Goal: Task Accomplishment & Management: Use online tool/utility

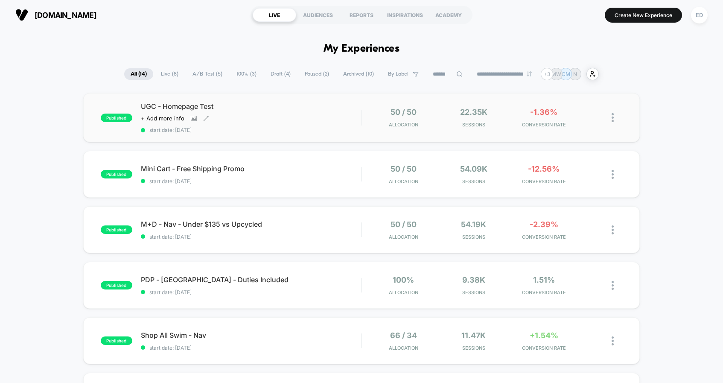
click at [174, 105] on span "UGC - Homepage Test" at bounding box center [251, 106] width 220 height 9
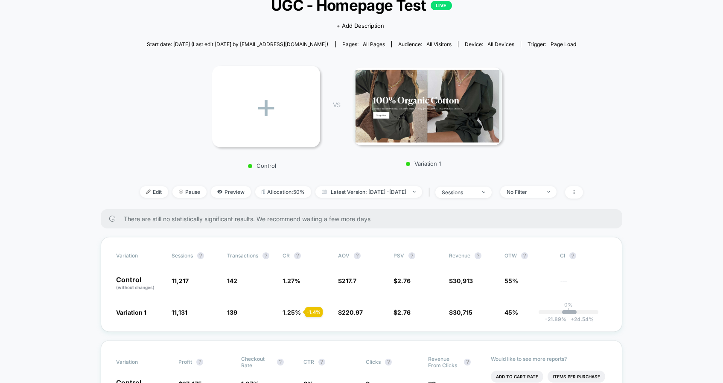
scroll to position [61, 0]
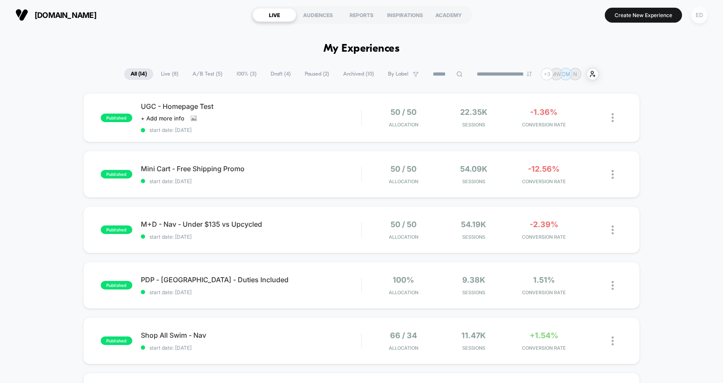
click at [700, 13] on div "ED" at bounding box center [699, 15] width 17 height 17
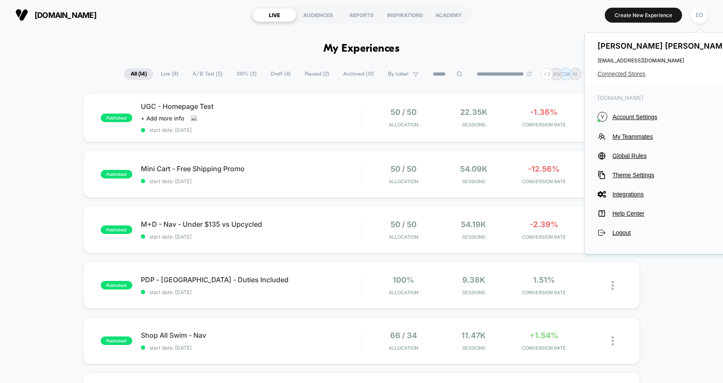
click at [611, 75] on span "Connected Stores" at bounding box center [664, 73] width 135 height 7
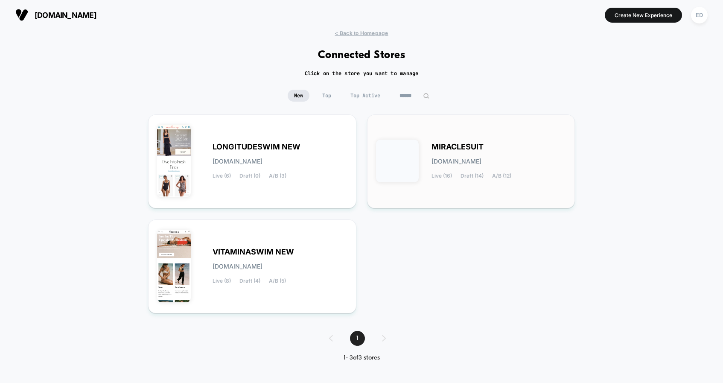
click at [452, 149] on span "MIRACLESUIT" at bounding box center [457, 147] width 52 height 6
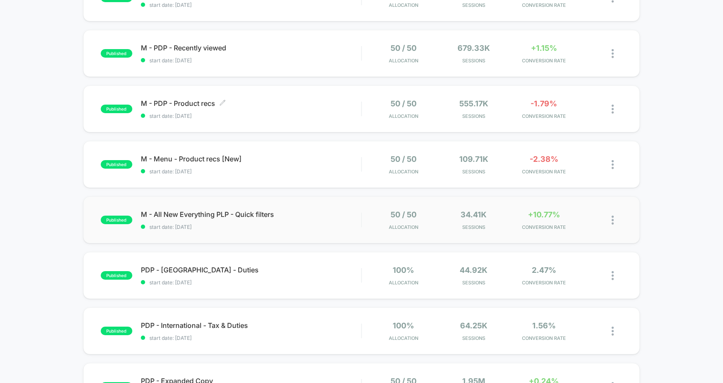
scroll to position [352, 0]
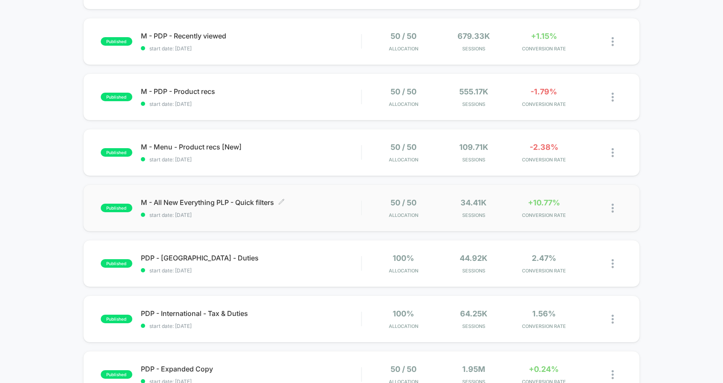
click at [201, 202] on span "M - All New Everything PLP - Quick filters Click to edit experience details" at bounding box center [251, 202] width 220 height 9
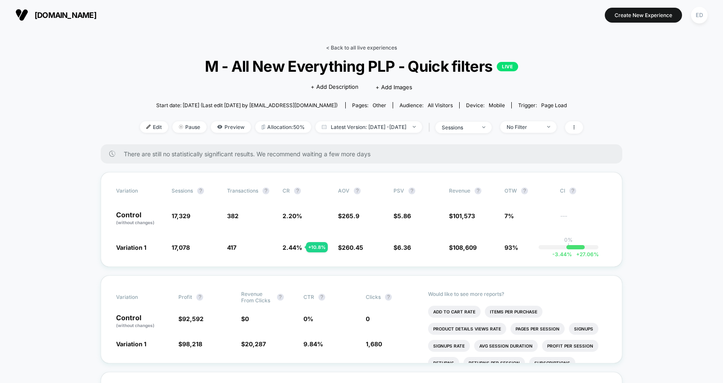
click at [375, 49] on link "< Back to all live experiences" at bounding box center [361, 47] width 71 height 6
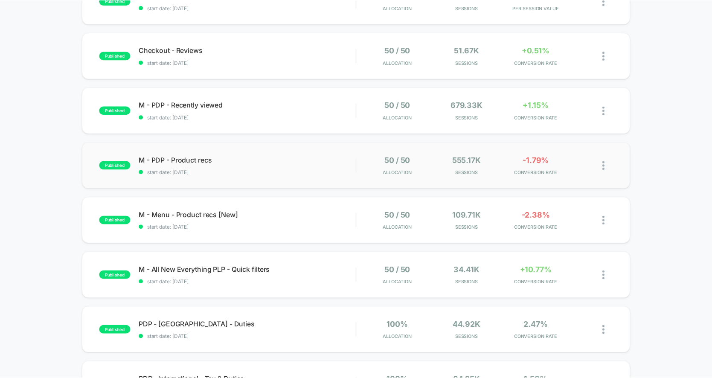
scroll to position [333, 0]
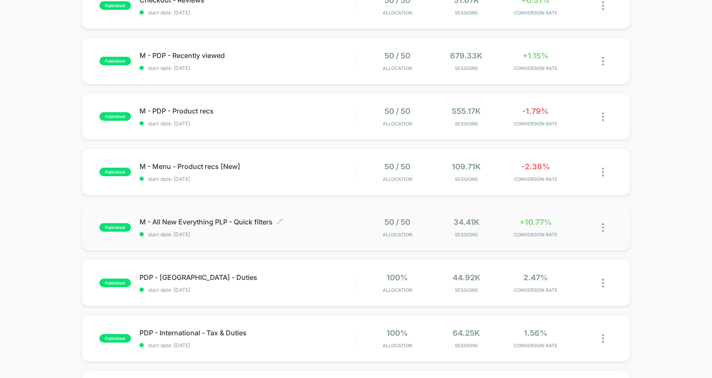
click at [197, 221] on span "M - All New Everything PLP - Quick filters Click to edit experience details" at bounding box center [248, 222] width 216 height 9
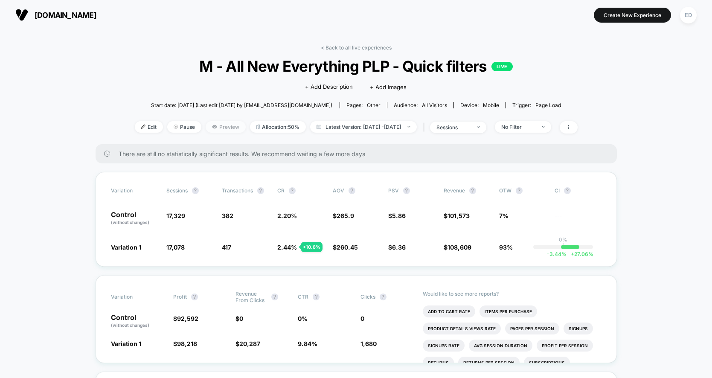
click at [208, 127] on span "Preview" at bounding box center [226, 127] width 40 height 12
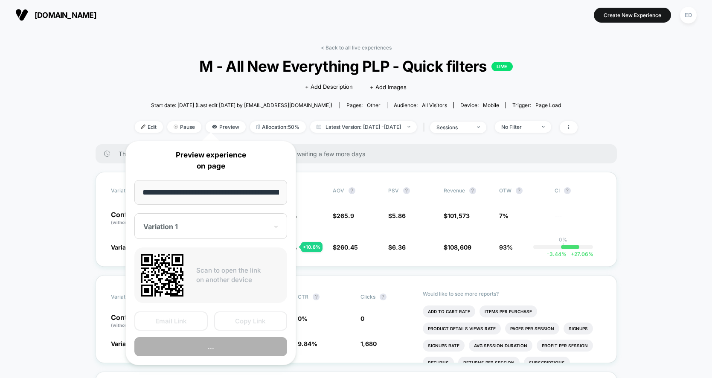
scroll to position [0, 60]
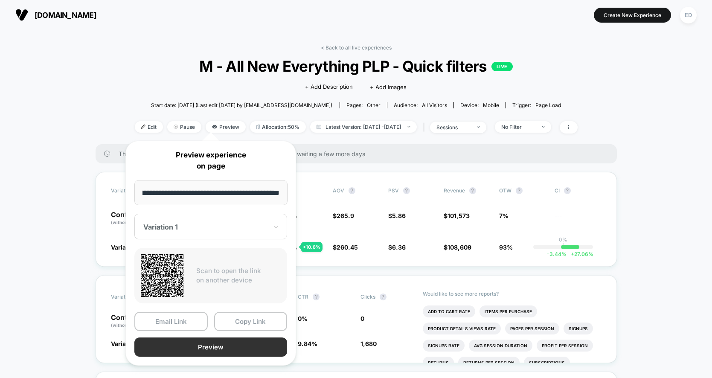
click at [191, 343] on button "Preview" at bounding box center [210, 347] width 153 height 19
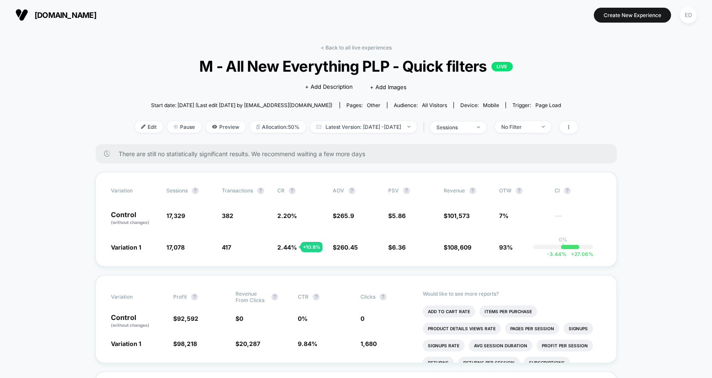
click at [135, 120] on div "< Back to all live experiences M - All New Everything PLP - Quick filters LIVE …" at bounding box center [356, 94] width 443 height 100
click at [135, 125] on span "Edit" at bounding box center [149, 127] width 28 height 12
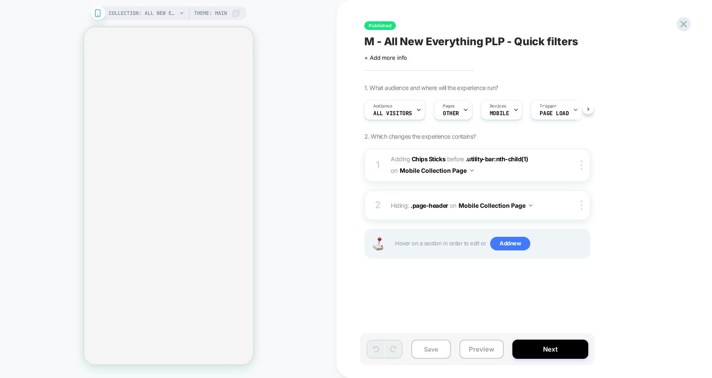
scroll to position [0, 0]
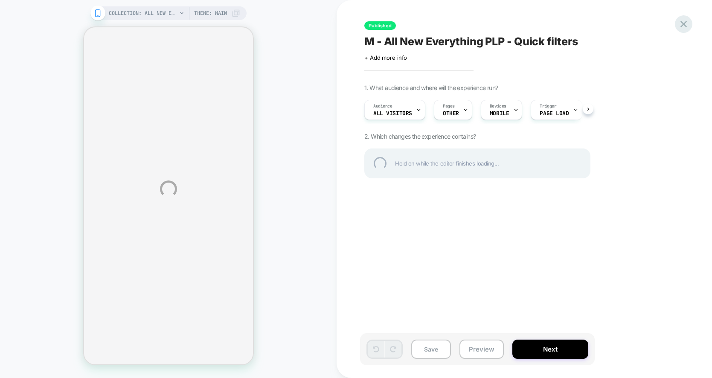
click at [687, 23] on div at bounding box center [683, 23] width 17 height 17
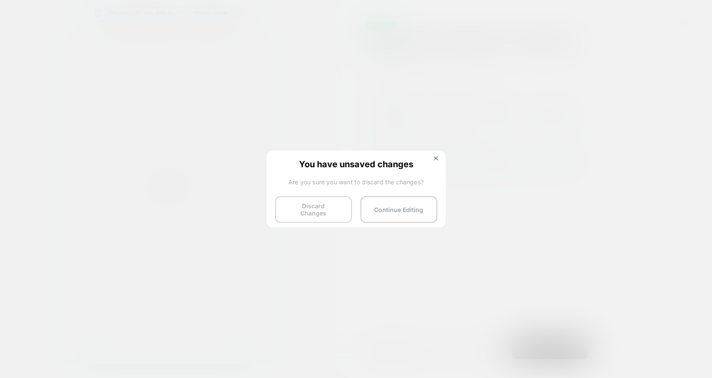
click at [327, 212] on button "Discard Changes" at bounding box center [313, 209] width 77 height 26
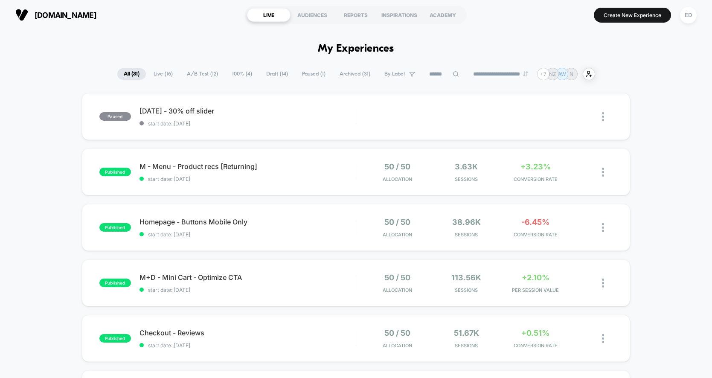
click at [166, 78] on span "Live ( 16 )" at bounding box center [163, 74] width 32 height 12
